Goal: Information Seeking & Learning: Find specific fact

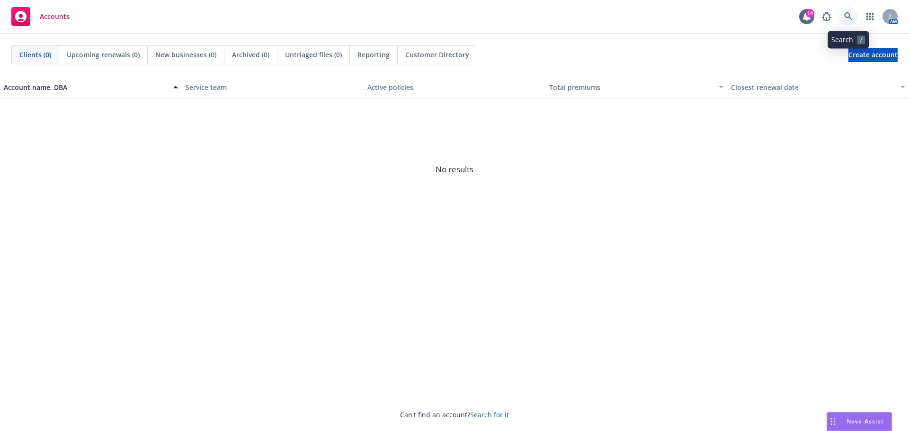
click at [852, 16] on icon at bounding box center [848, 16] width 9 height 9
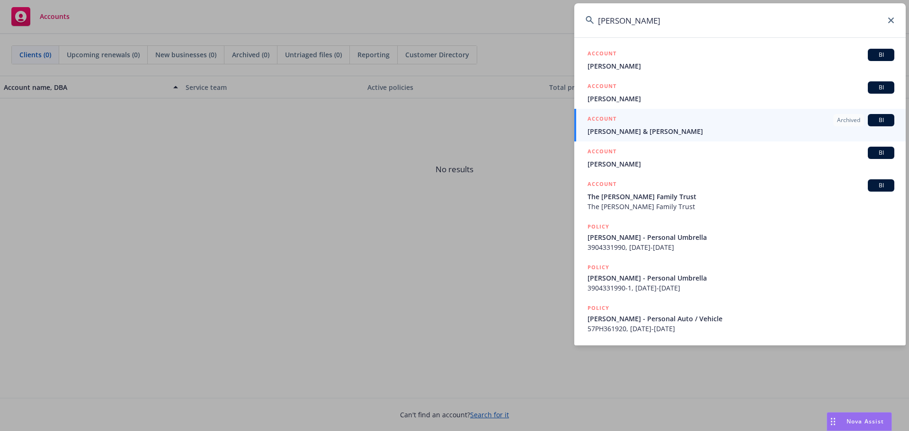
type input "[PERSON_NAME]"
click at [642, 126] on span "[PERSON_NAME] & [PERSON_NAME]" at bounding box center [740, 131] width 307 height 10
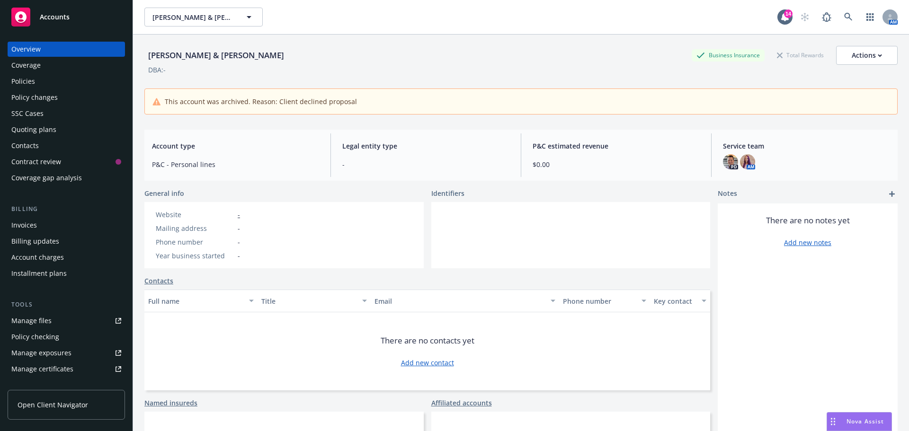
click at [18, 69] on div "Coverage" at bounding box center [25, 65] width 29 height 15
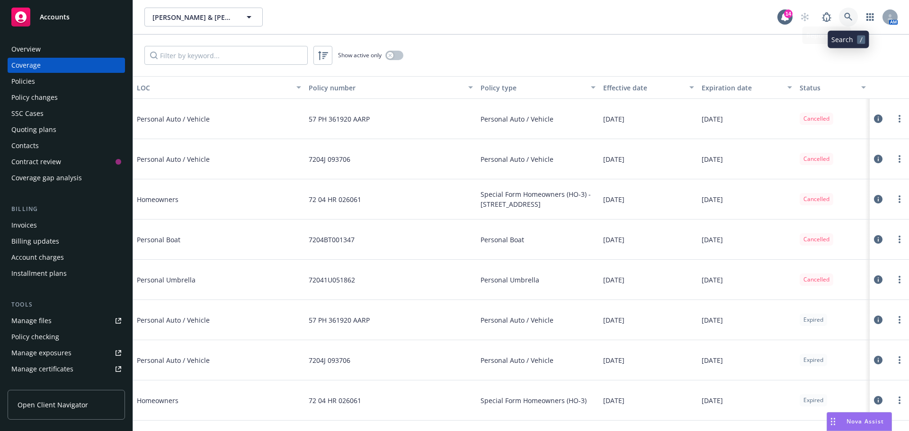
click at [849, 17] on icon at bounding box center [848, 17] width 8 height 8
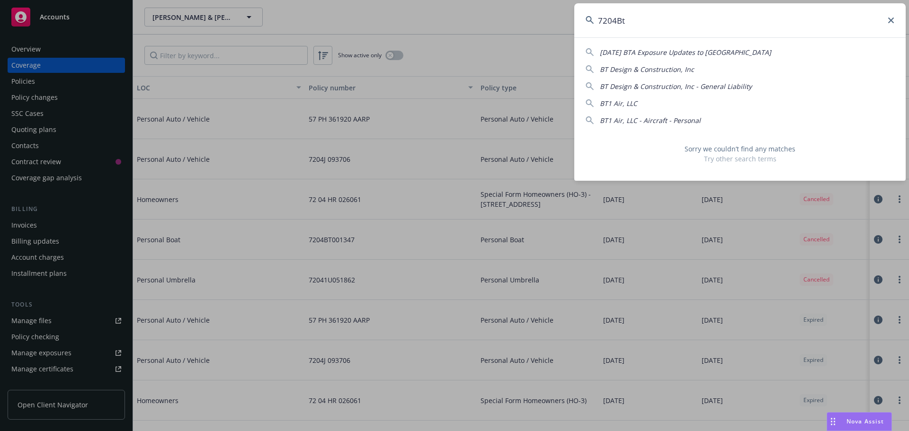
type input "7204Bt"
click at [892, 21] on icon at bounding box center [891, 21] width 6 height 6
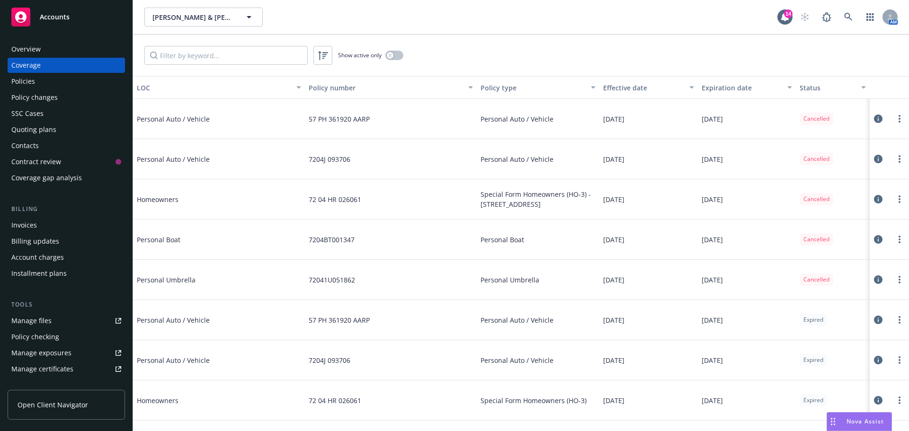
click at [63, 45] on div "Overview" at bounding box center [66, 49] width 110 height 15
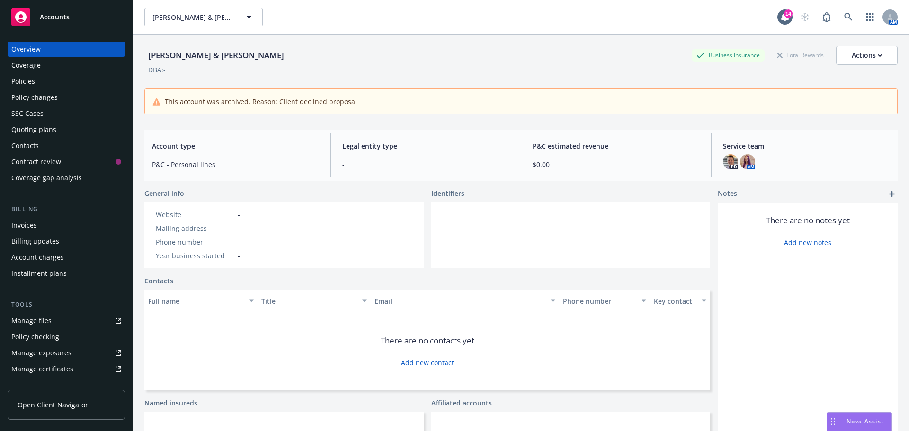
click at [71, 79] on div "Policies" at bounding box center [66, 81] width 110 height 15
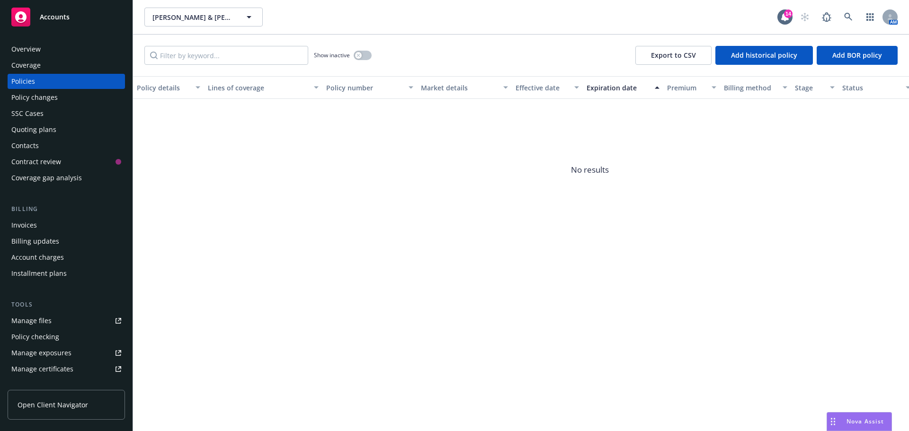
click at [66, 53] on div "Overview" at bounding box center [66, 49] width 110 height 15
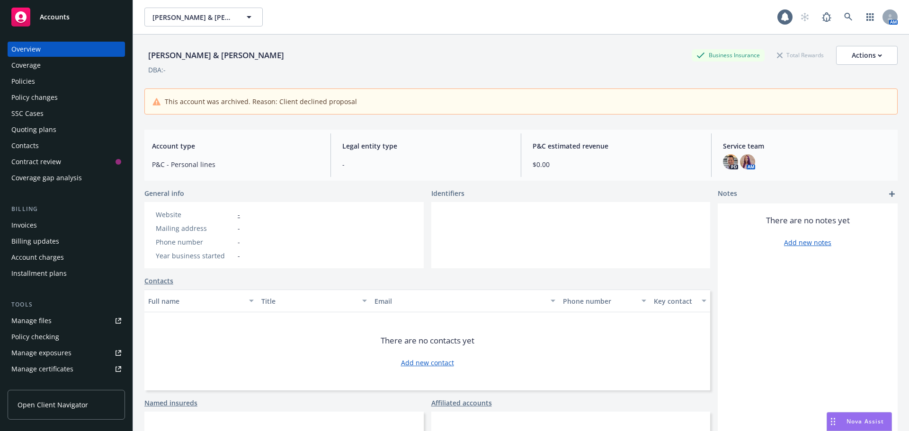
click at [55, 65] on div "Coverage" at bounding box center [66, 65] width 110 height 15
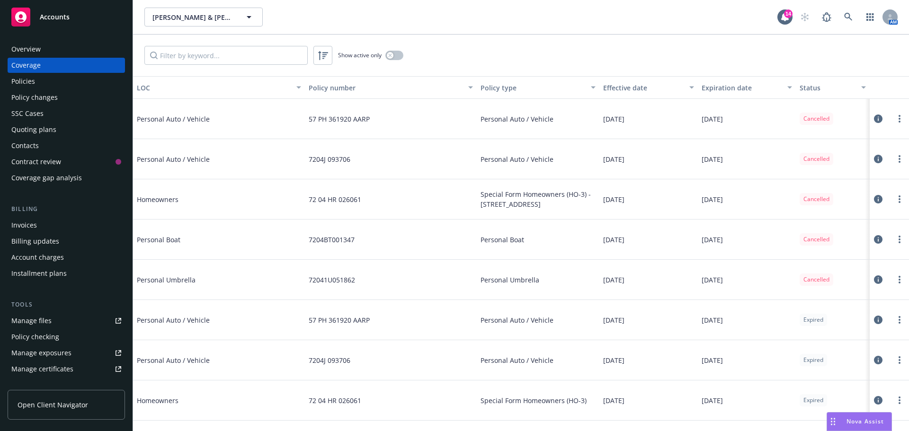
click at [221, 240] on span "Personal Boat" at bounding box center [208, 240] width 142 height 10
click at [318, 241] on span "7204BT001347" at bounding box center [332, 240] width 46 height 10
click at [79, 80] on div "Policies" at bounding box center [66, 81] width 110 height 15
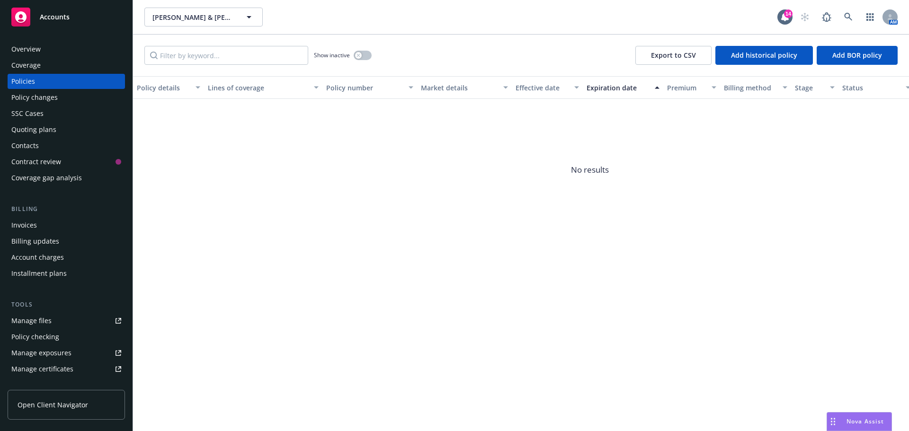
click at [83, 96] on div "Policy changes" at bounding box center [66, 97] width 110 height 15
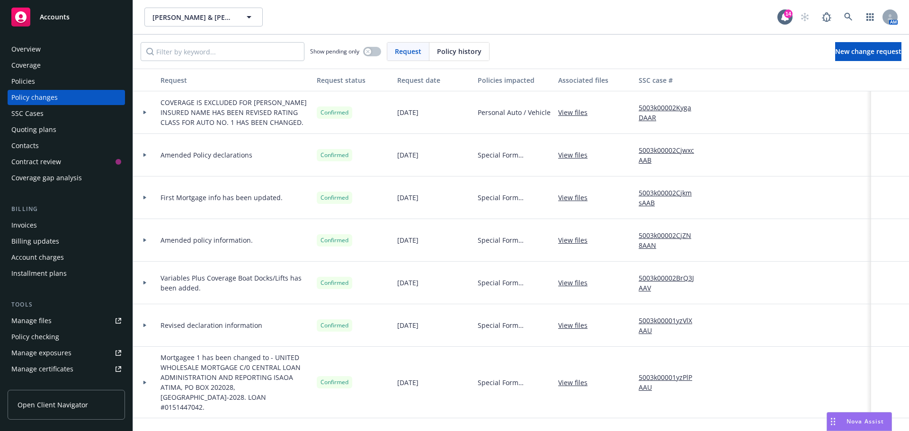
click at [70, 79] on div "Policies" at bounding box center [66, 81] width 110 height 15
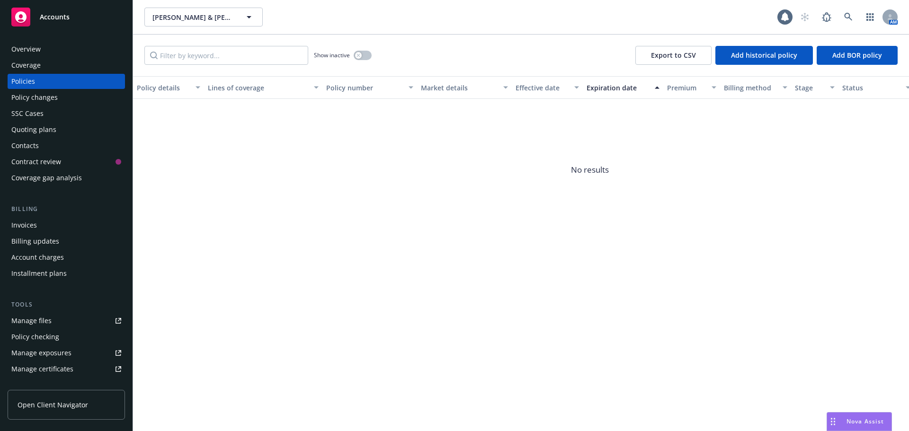
click at [347, 53] on span "Show inactive" at bounding box center [332, 55] width 36 height 8
click at [371, 58] on button "button" at bounding box center [363, 55] width 18 height 9
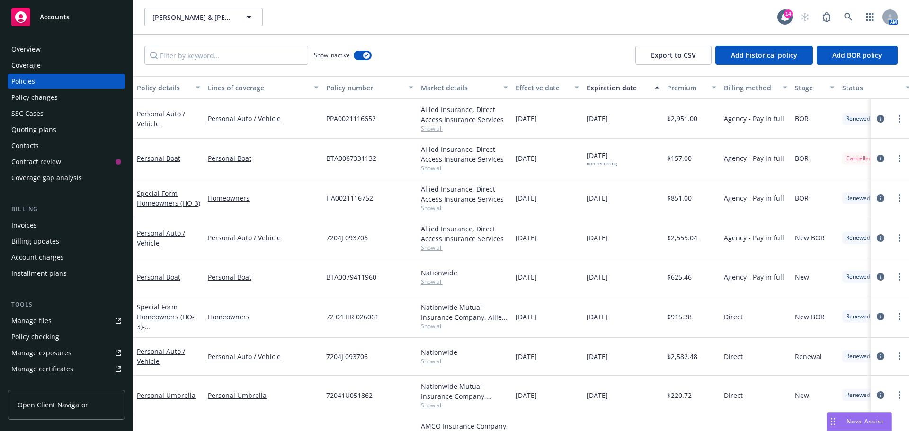
click at [33, 74] on div "Policies" at bounding box center [23, 81] width 24 height 15
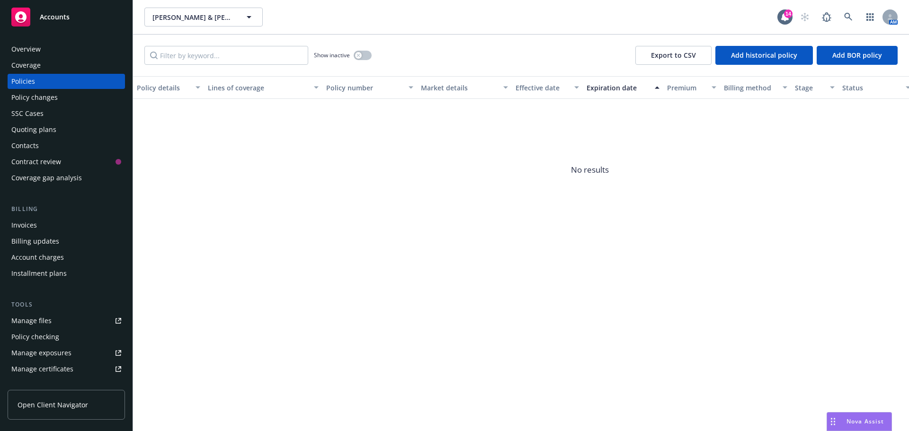
click at [33, 69] on div "Coverage" at bounding box center [25, 65] width 29 height 15
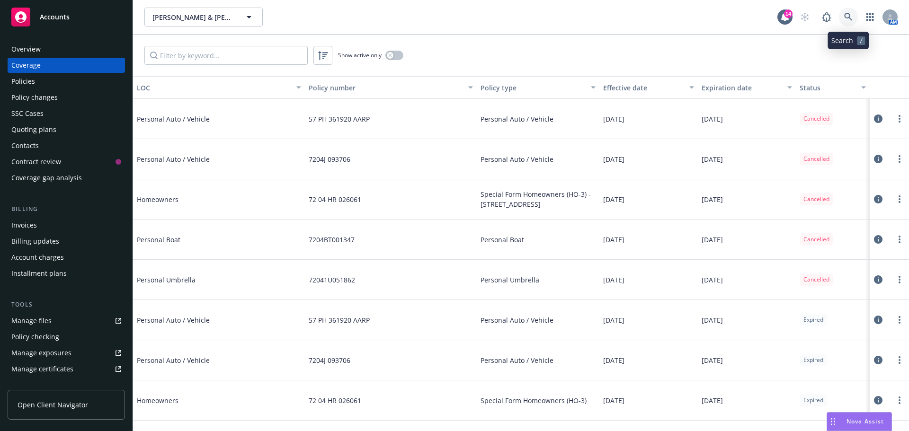
click at [845, 17] on icon at bounding box center [848, 17] width 8 height 8
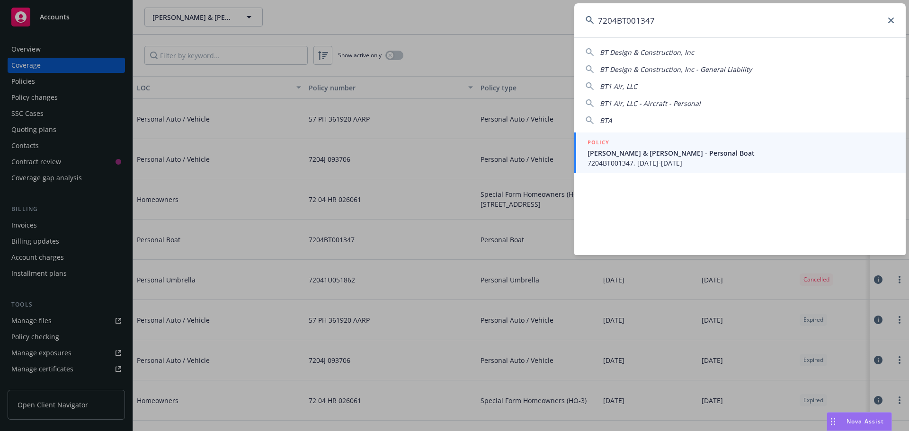
type input "7204BT001347"
click at [710, 168] on link "POLICY [PERSON_NAME] & [PERSON_NAME] - Personal Boat 7204BT001347, [DATE]-[DATE]" at bounding box center [739, 153] width 331 height 41
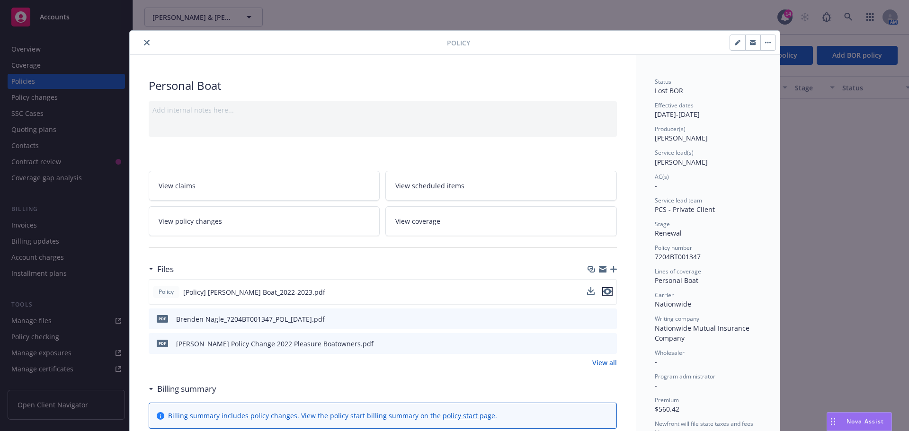
click at [603, 293] on icon "preview file" at bounding box center [607, 291] width 9 height 7
